Goal: Task Accomplishment & Management: Manage account settings

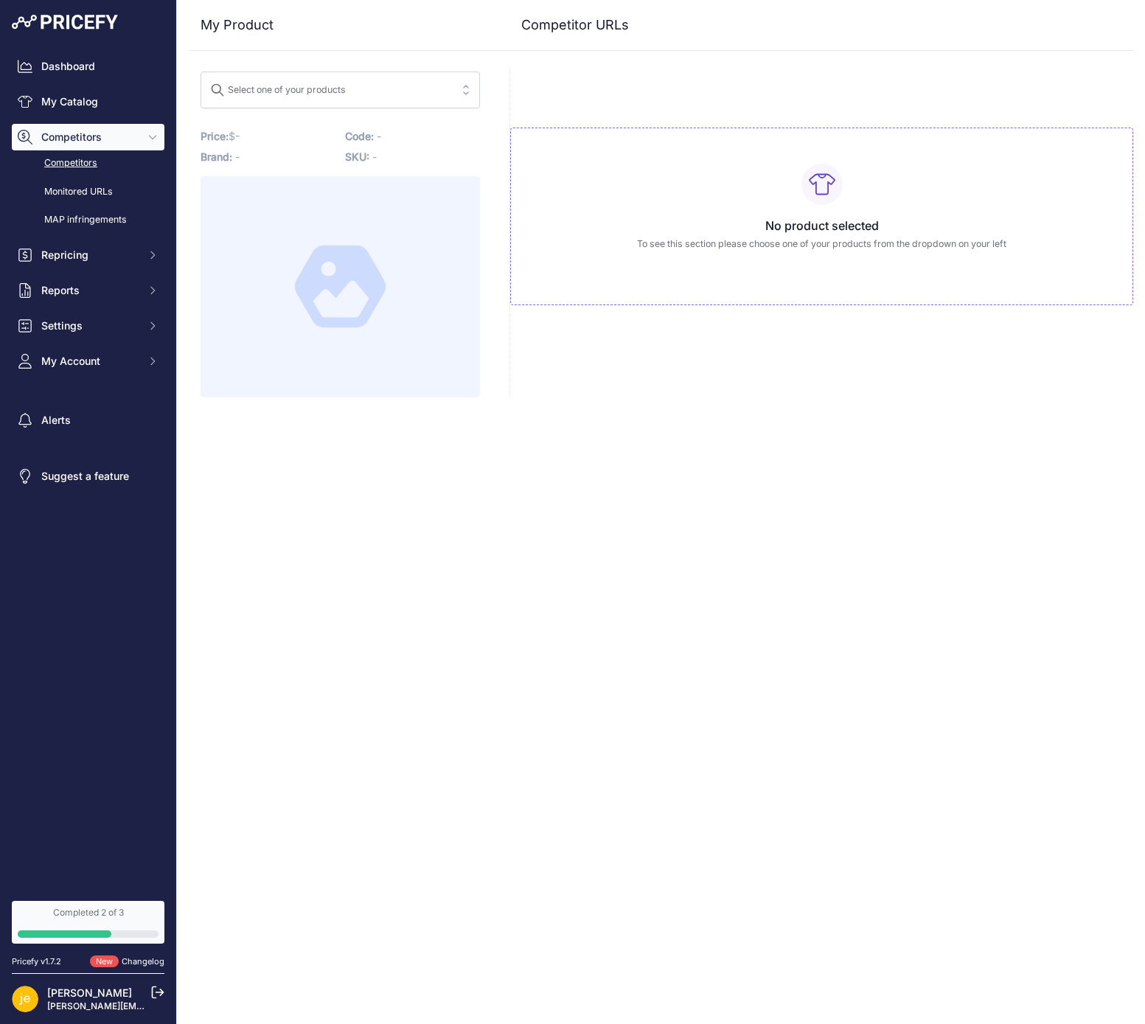
click at [81, 167] on link "Competitors" at bounding box center [88, 163] width 153 height 26
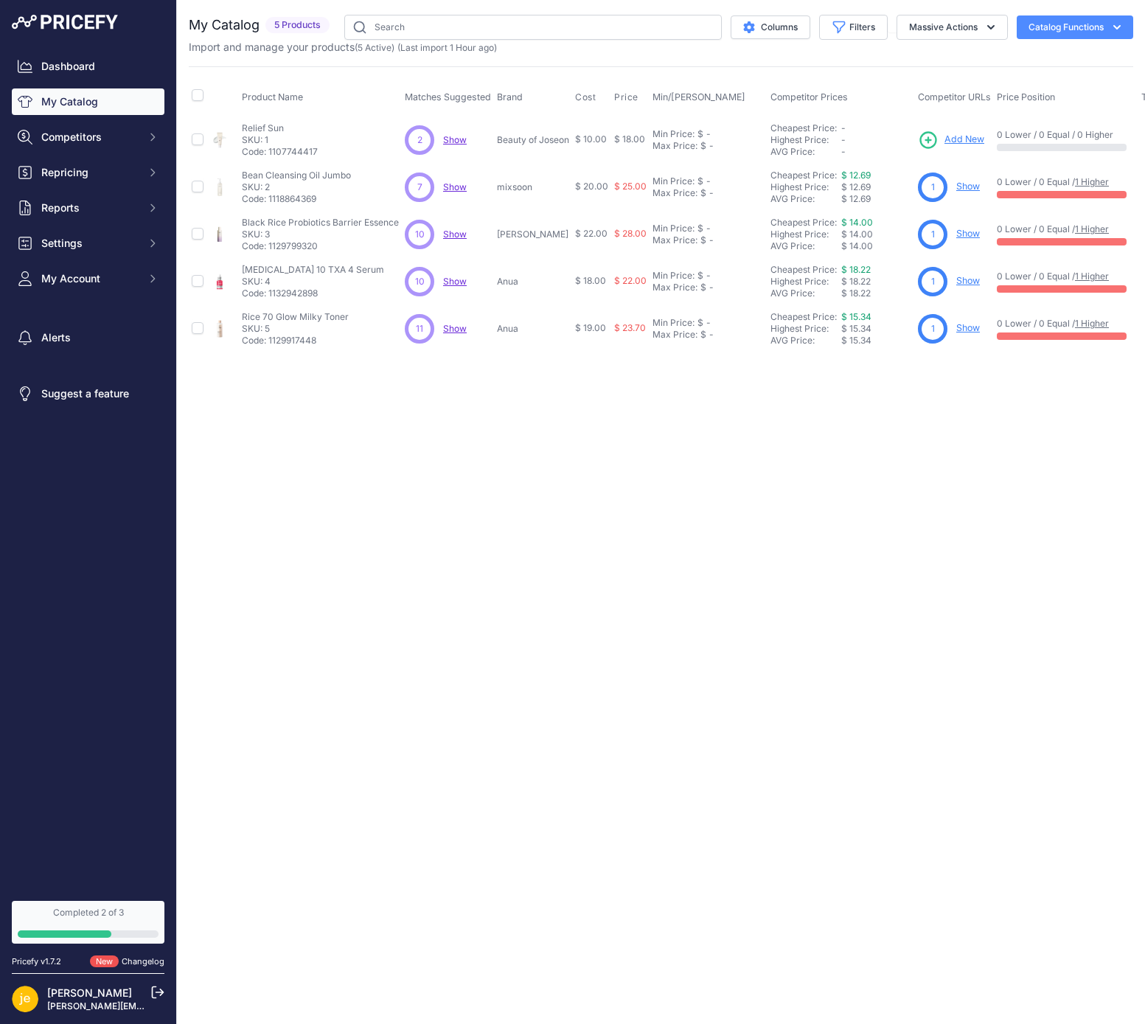
click at [971, 188] on link "Show" at bounding box center [968, 186] width 24 height 11
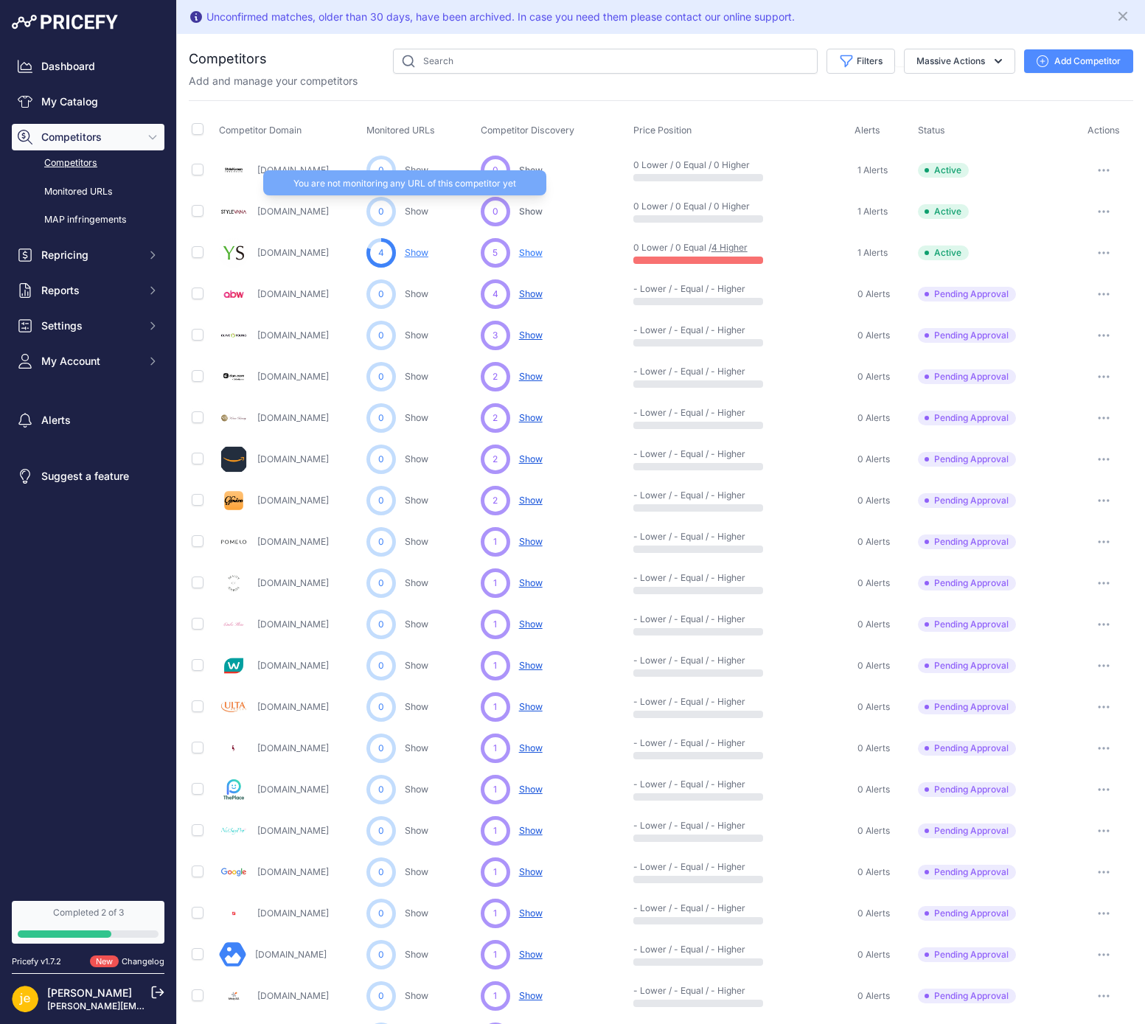
click at [414, 215] on link "Show" at bounding box center [417, 211] width 24 height 11
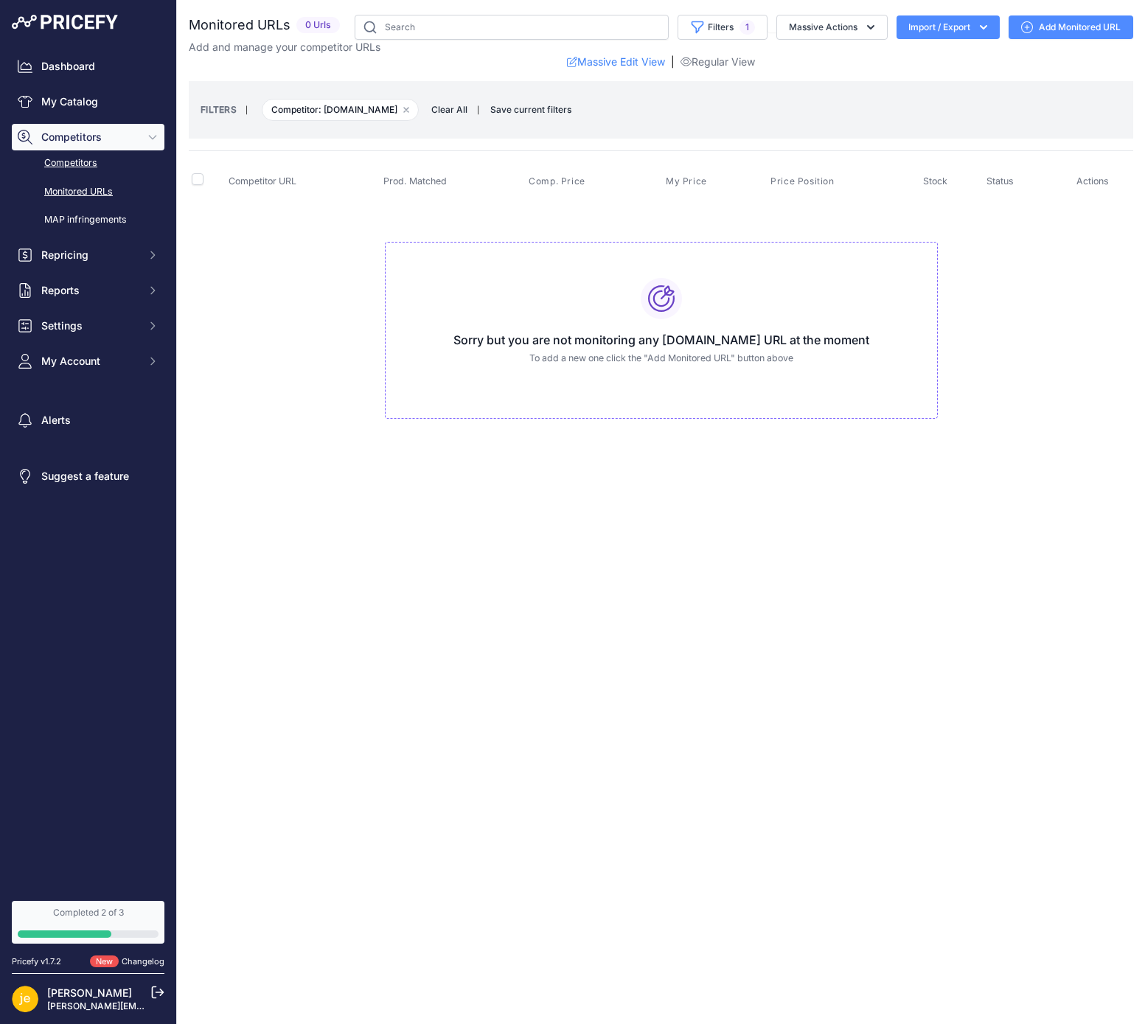
click at [93, 157] on link "Competitors" at bounding box center [88, 163] width 153 height 26
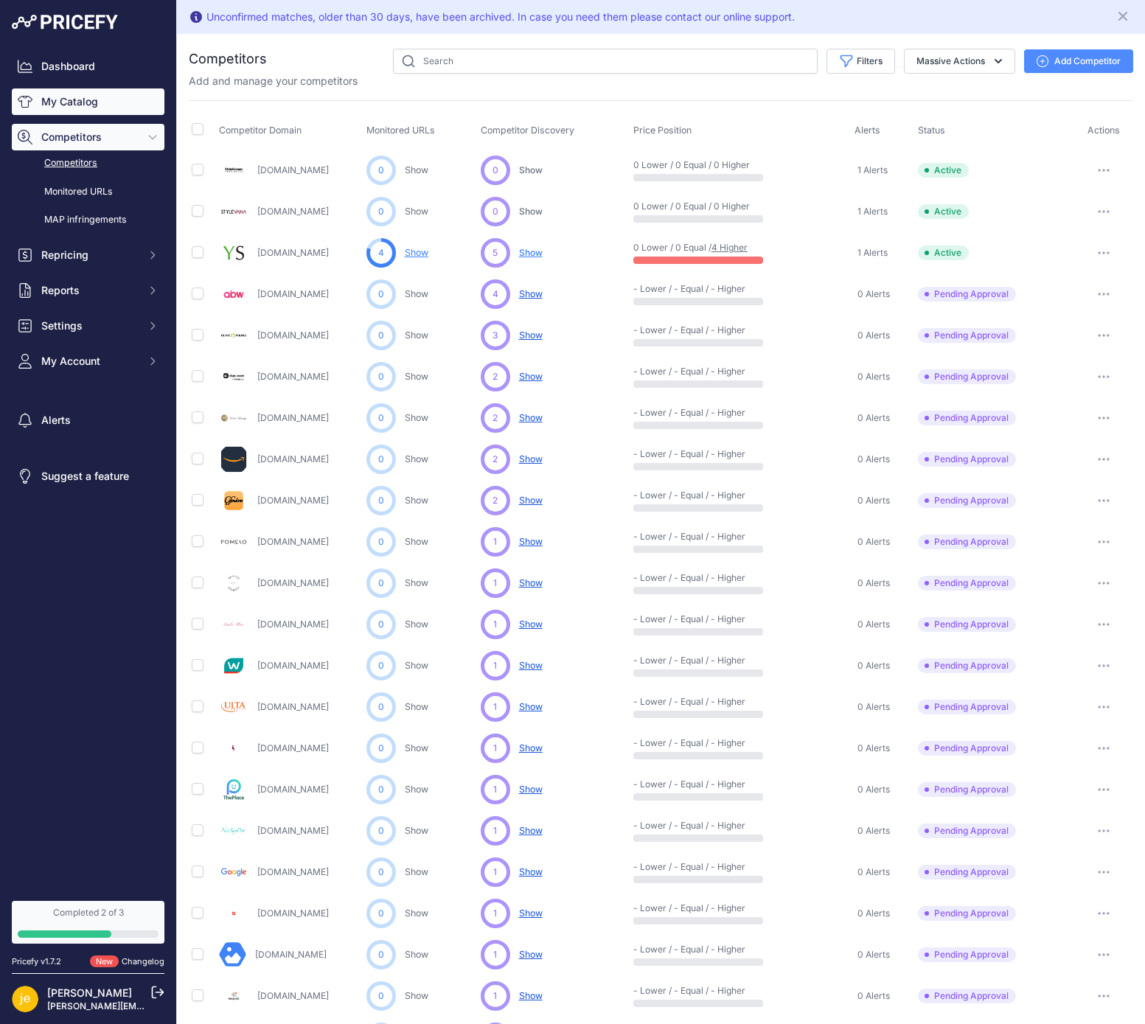
click at [92, 94] on link "My Catalog" at bounding box center [88, 101] width 153 height 27
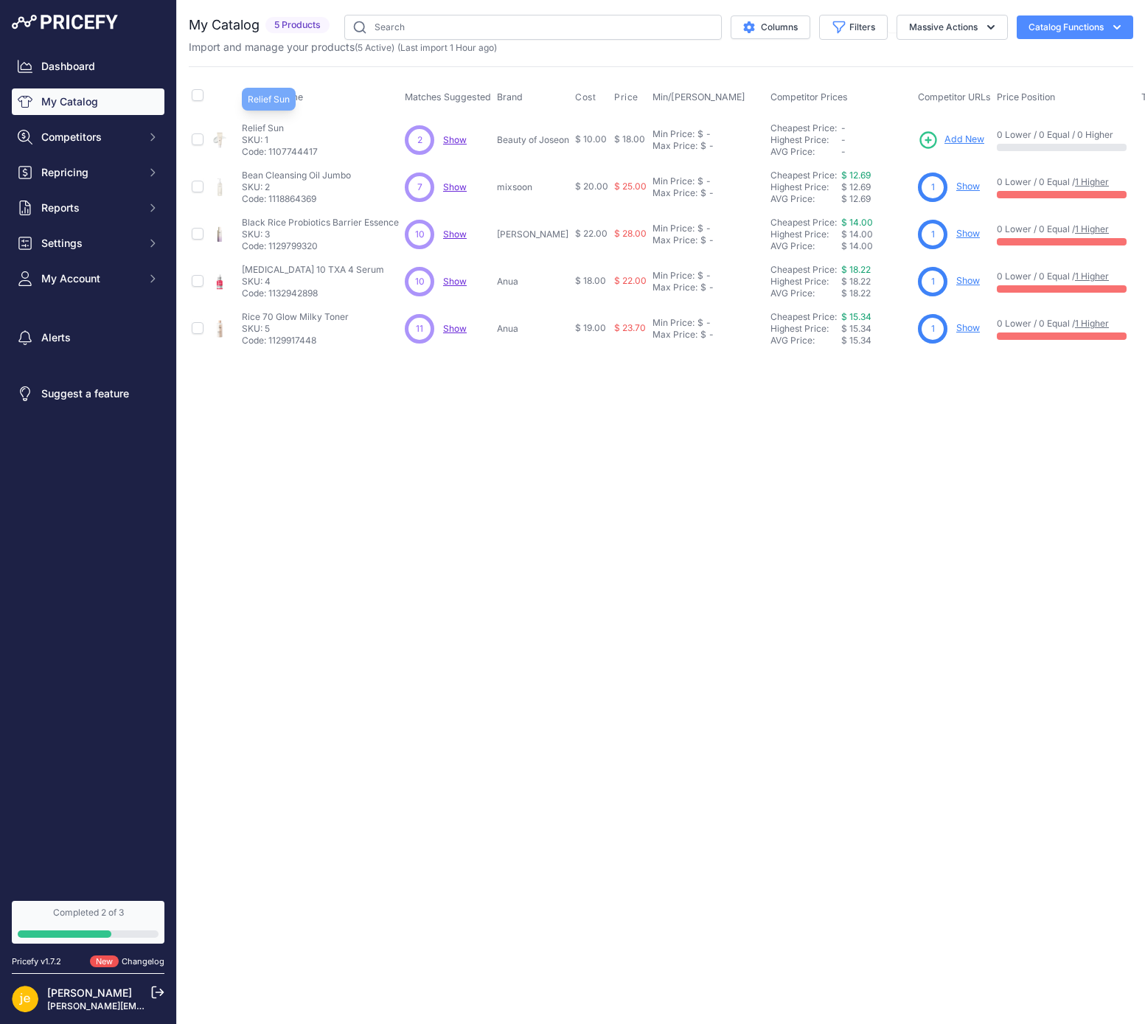
click at [268, 125] on p "Relief Sun" at bounding box center [280, 128] width 76 height 12
copy div "Relief Sun"
click at [453, 139] on span "Show" at bounding box center [455, 139] width 24 height 11
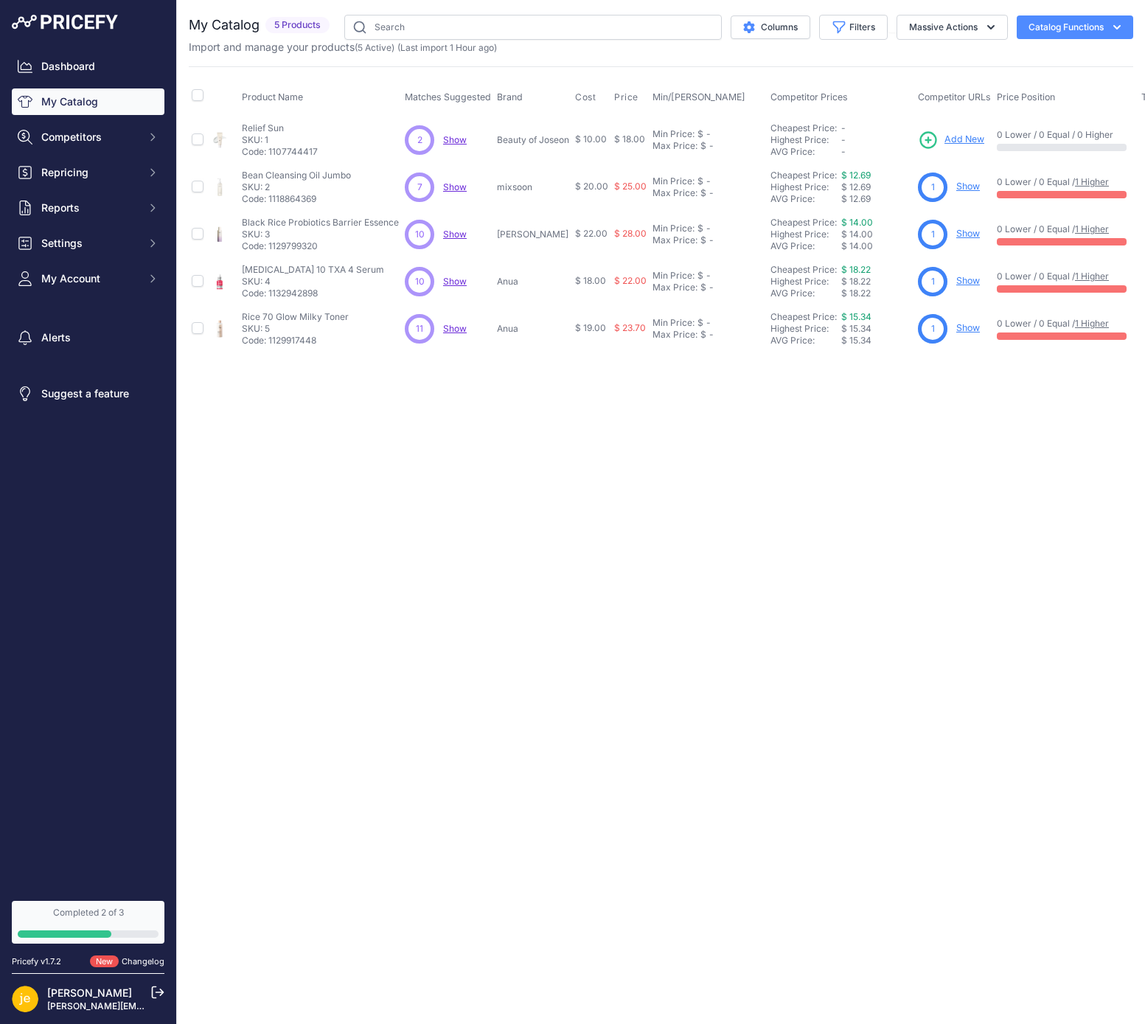
click at [459, 183] on span "Show" at bounding box center [455, 186] width 24 height 11
click at [459, 229] on span "Show" at bounding box center [455, 234] width 24 height 11
click at [458, 284] on span "Show" at bounding box center [455, 281] width 24 height 11
click at [456, 329] on span "Show" at bounding box center [455, 328] width 24 height 11
click at [803, 384] on div "Close You are not connected to the internet." at bounding box center [661, 512] width 968 height 1024
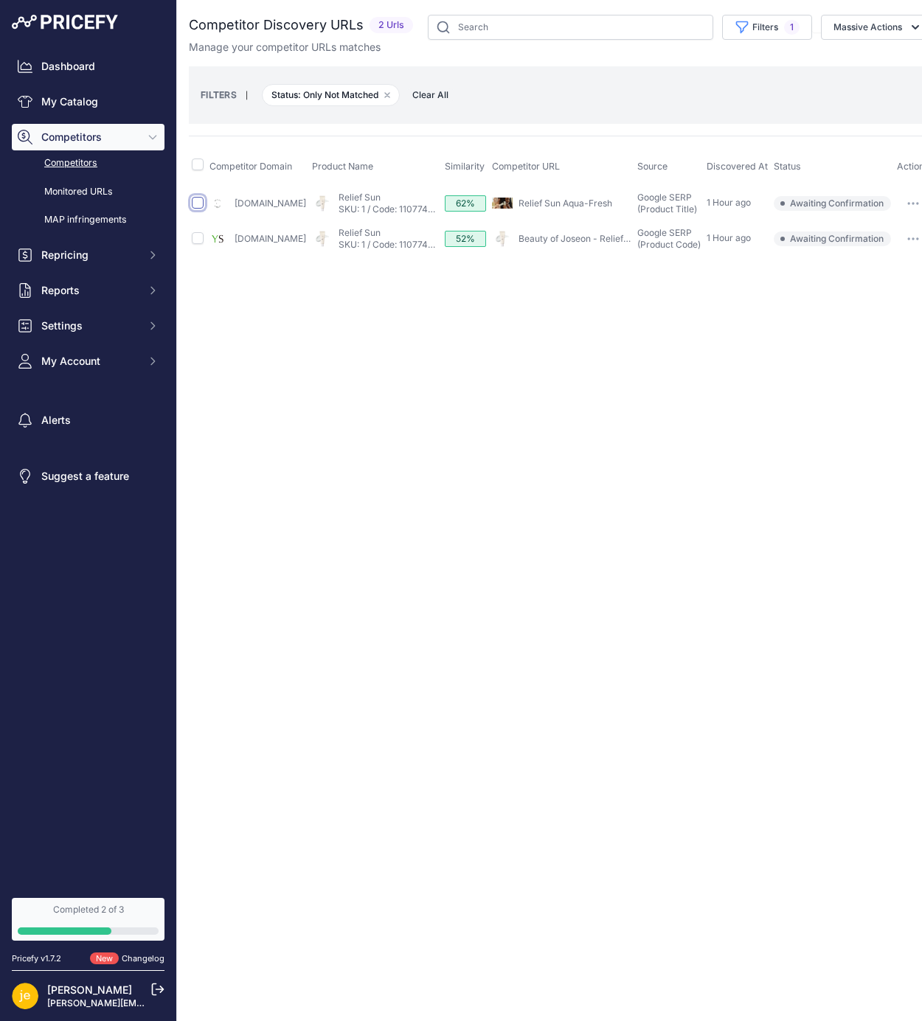
click at [192, 198] on input "checkbox" at bounding box center [198, 203] width 12 height 12
checkbox input "true"
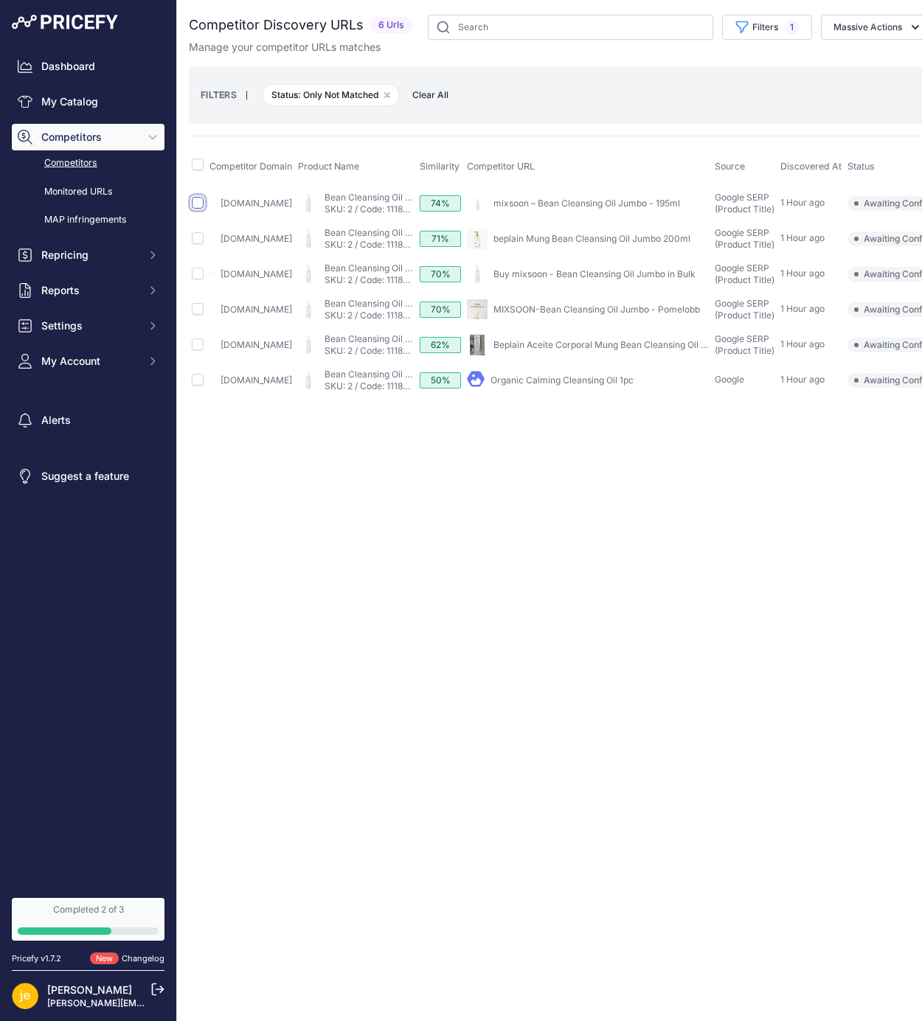
click at [198, 203] on input "checkbox" at bounding box center [198, 203] width 12 height 12
checkbox input "true"
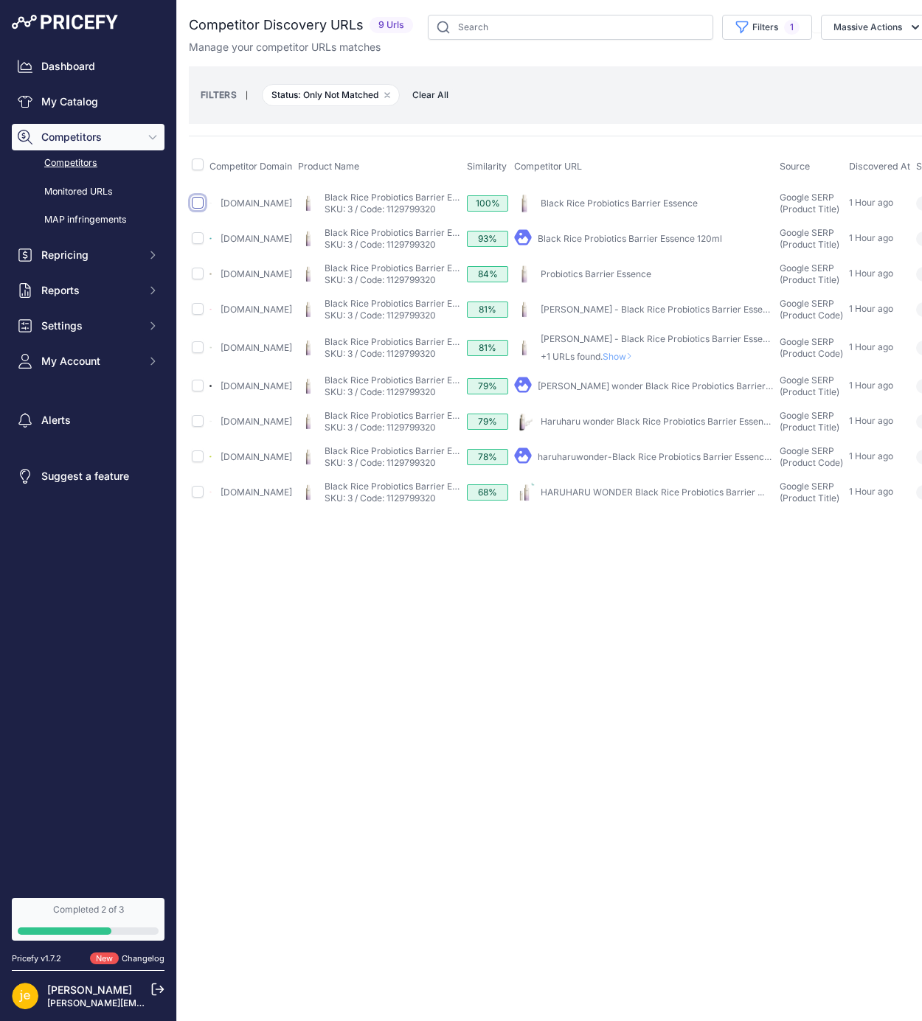
click at [196, 202] on input "checkbox" at bounding box center [198, 203] width 12 height 12
checkbox input "true"
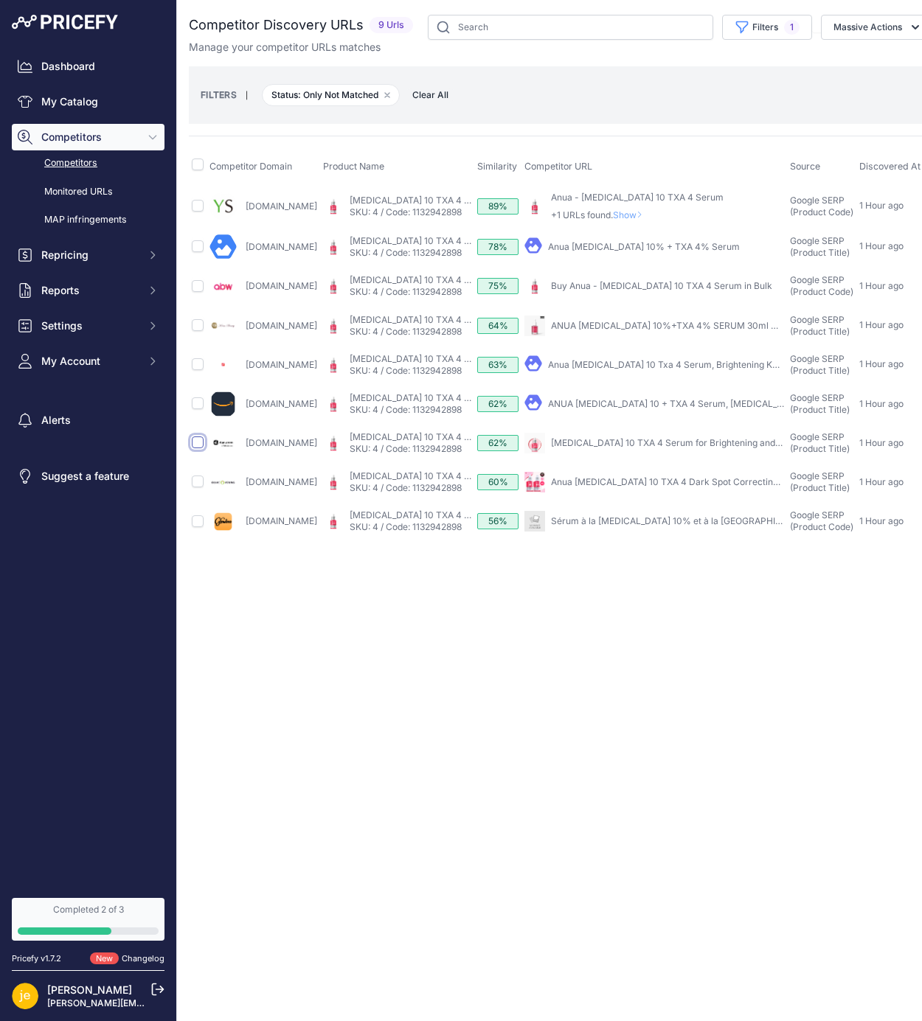
click at [199, 443] on input "checkbox" at bounding box center [198, 442] width 12 height 12
checkbox input "true"
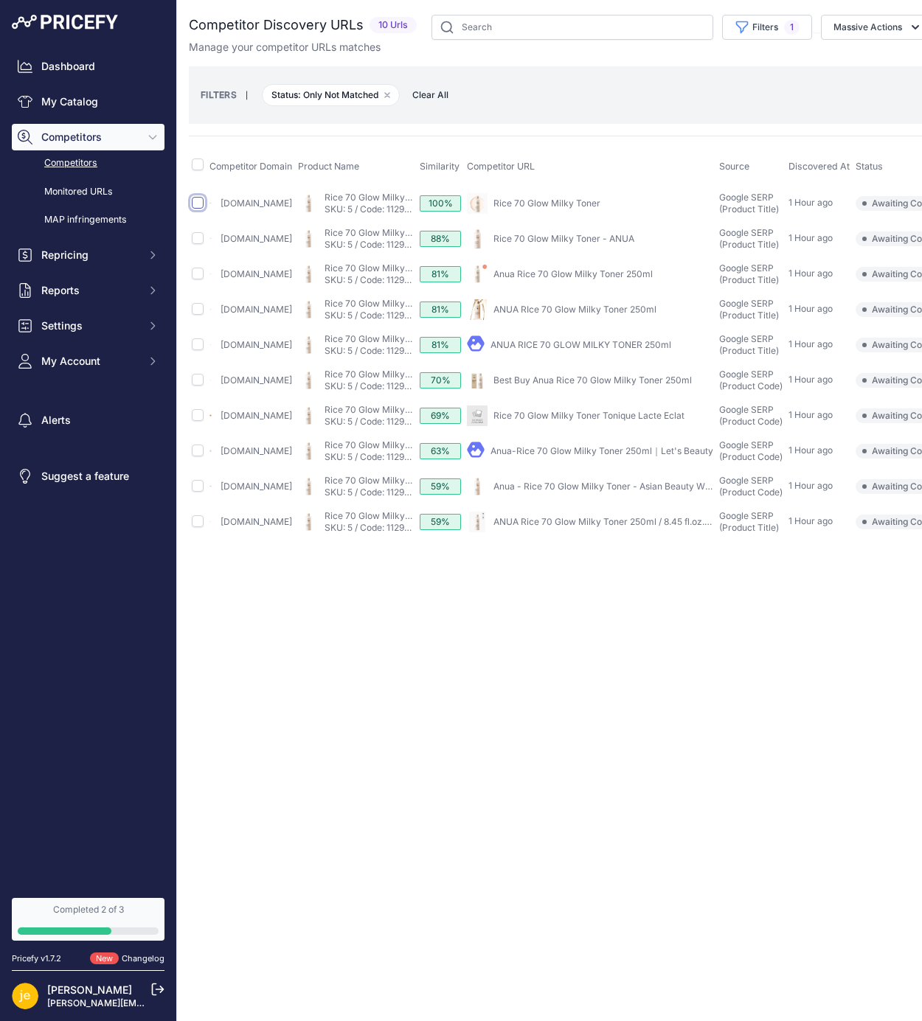
click at [197, 205] on input "checkbox" at bounding box center [198, 203] width 12 height 12
checkbox input "true"
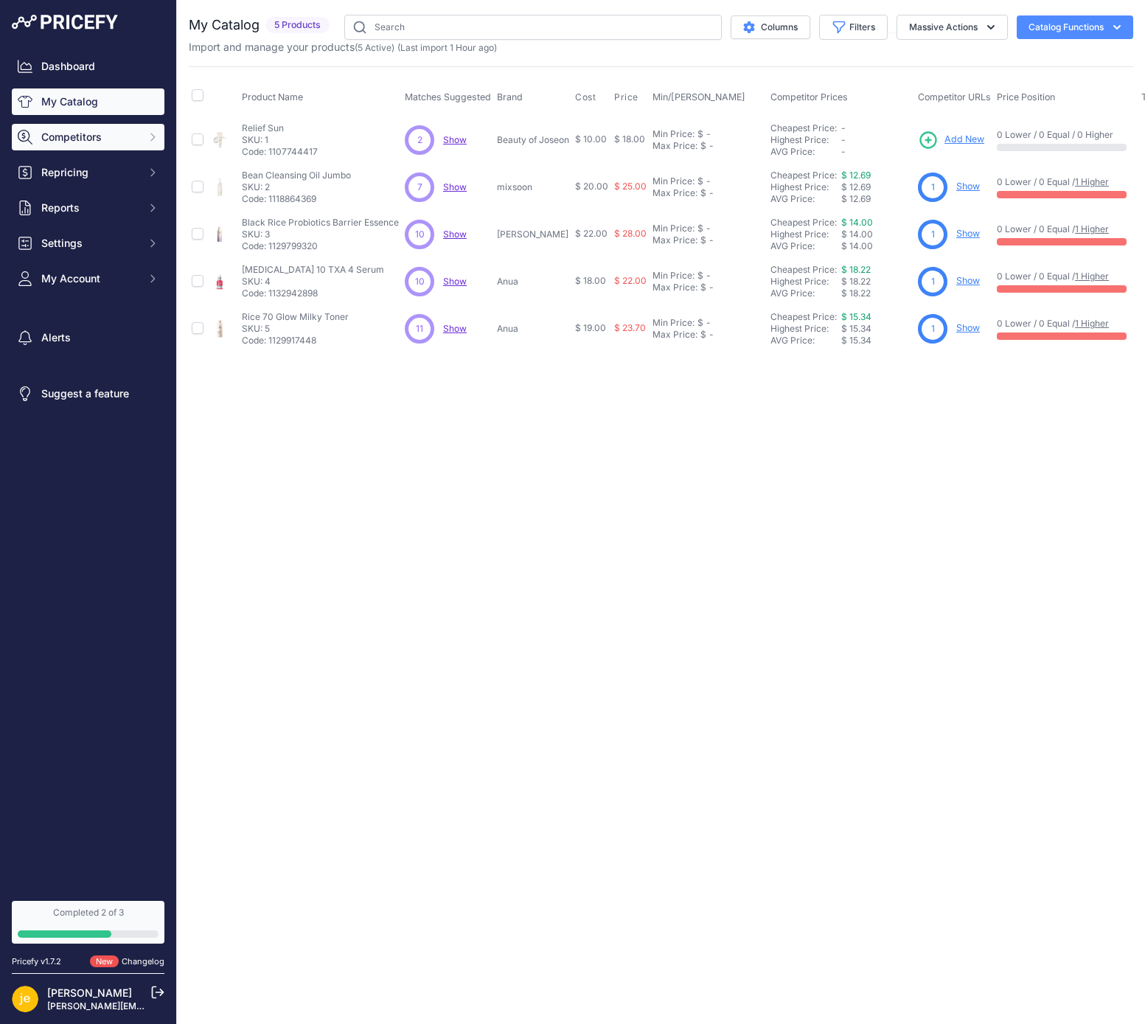
click at [116, 147] on button "Competitors" at bounding box center [88, 137] width 153 height 27
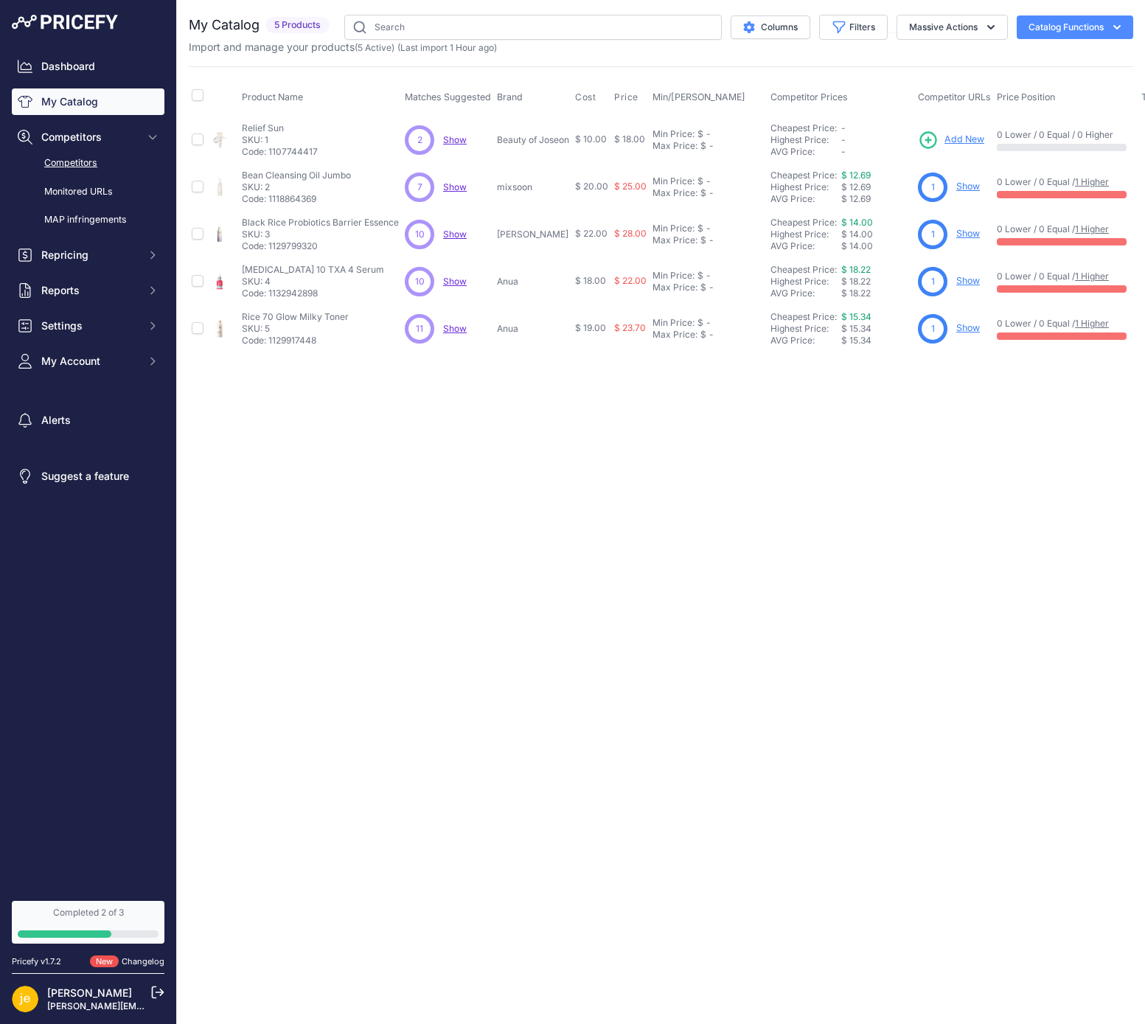
click at [93, 167] on link "Competitors" at bounding box center [88, 163] width 153 height 26
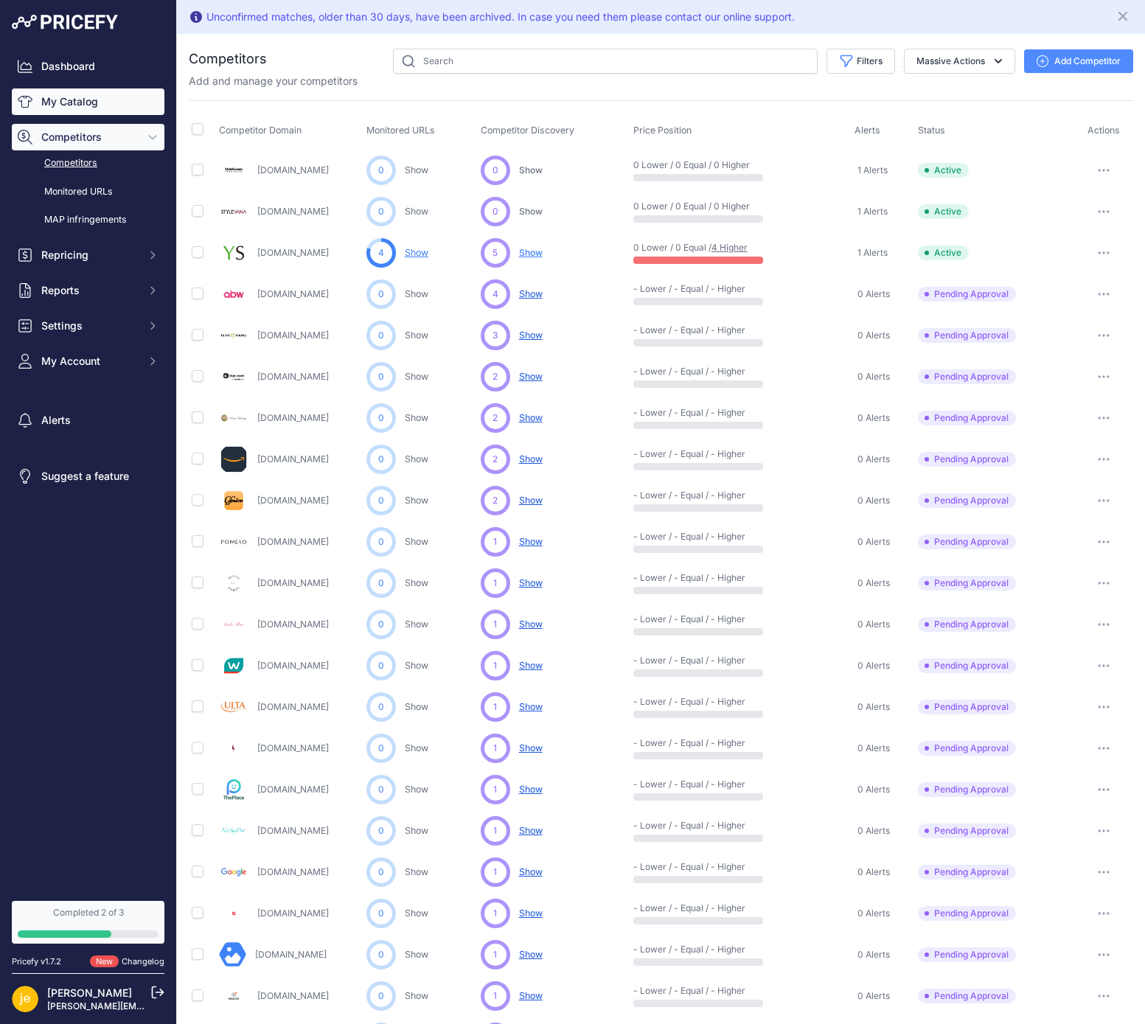
click at [77, 96] on link "My Catalog" at bounding box center [88, 101] width 153 height 27
